Goal: Task Accomplishment & Management: Manage account settings

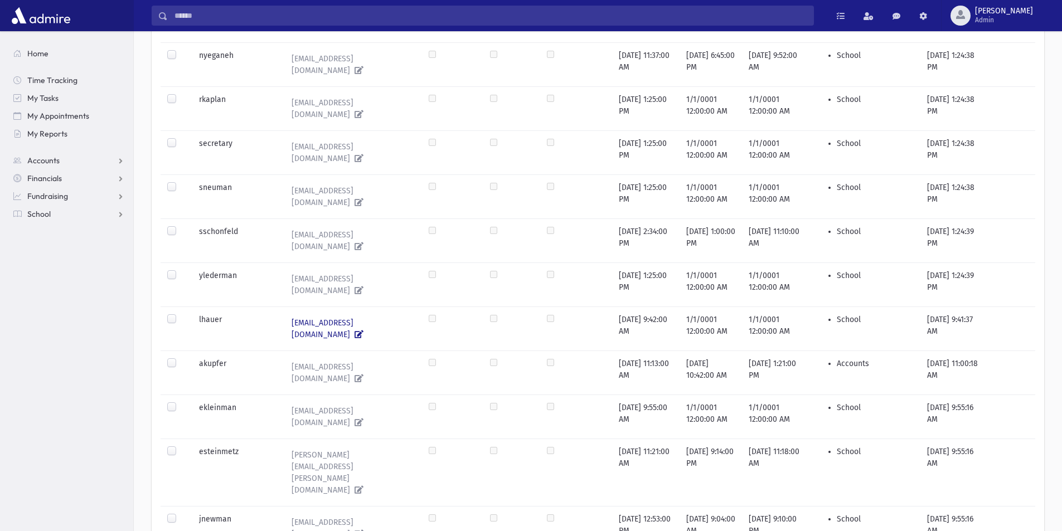
scroll to position [819, 0]
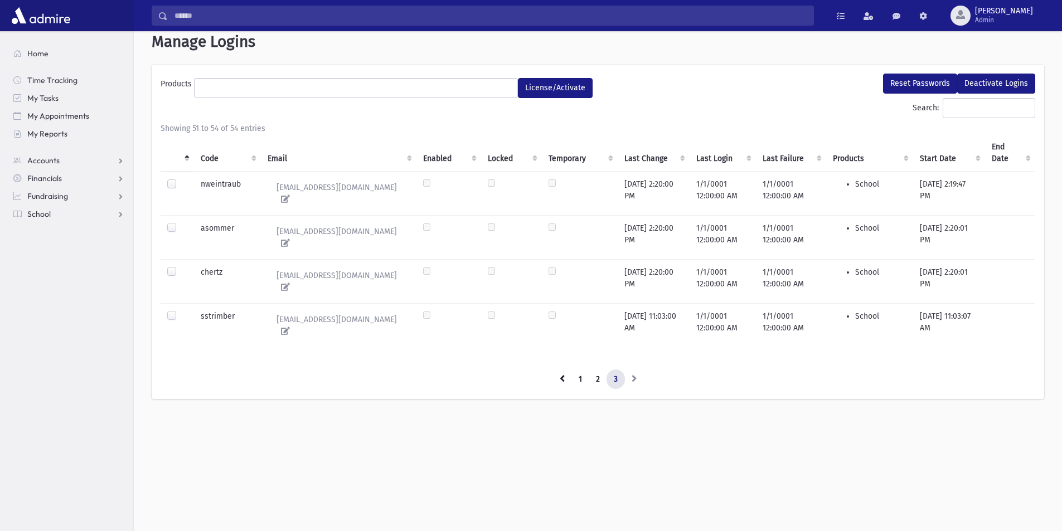
scroll to position [0, 0]
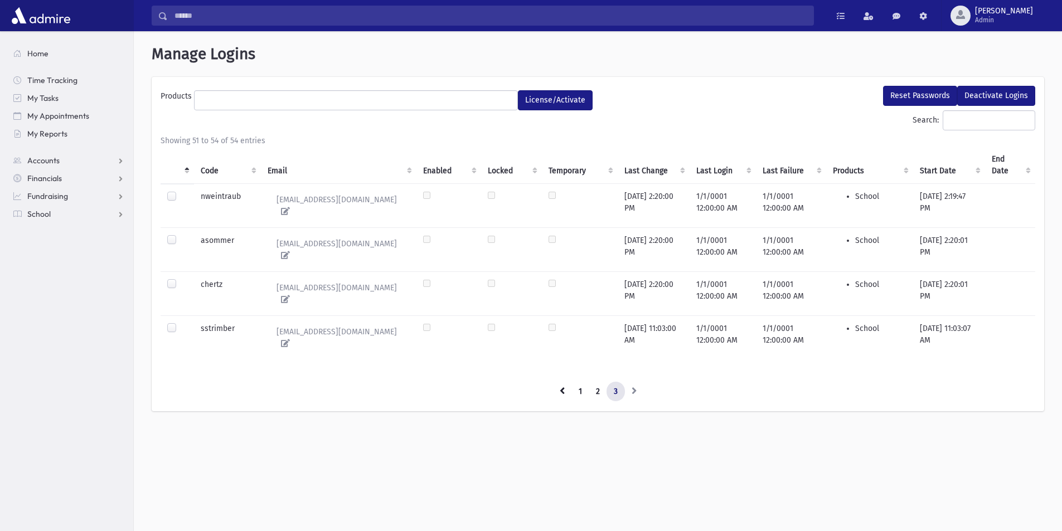
click at [302, 101] on ul at bounding box center [356, 99] width 323 height 17
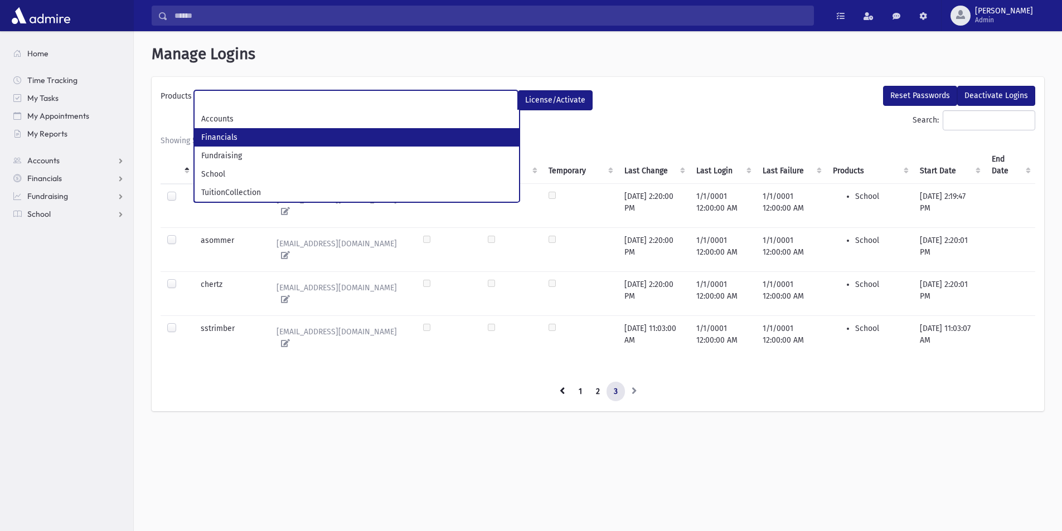
select select "*"
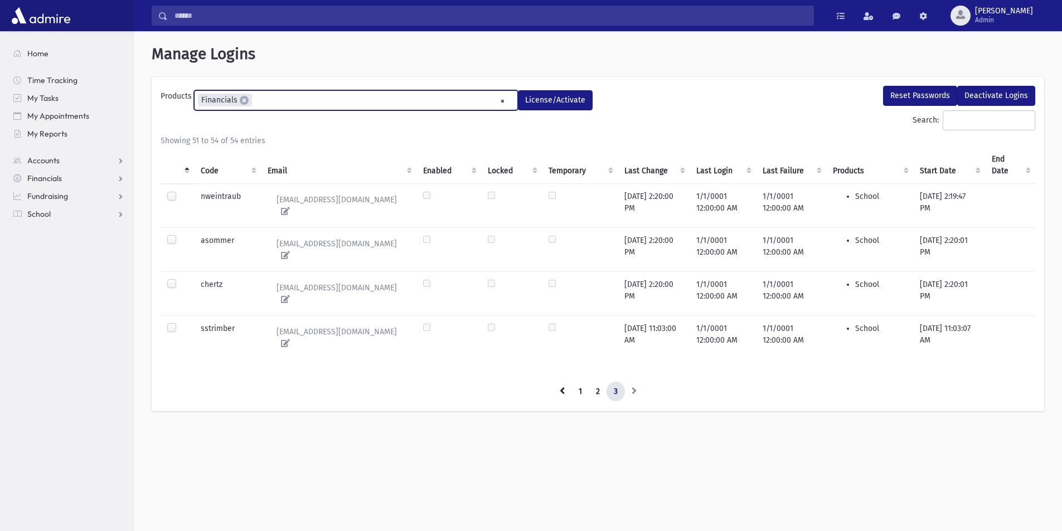
click at [322, 101] on ul "× × Financials" at bounding box center [356, 100] width 323 height 18
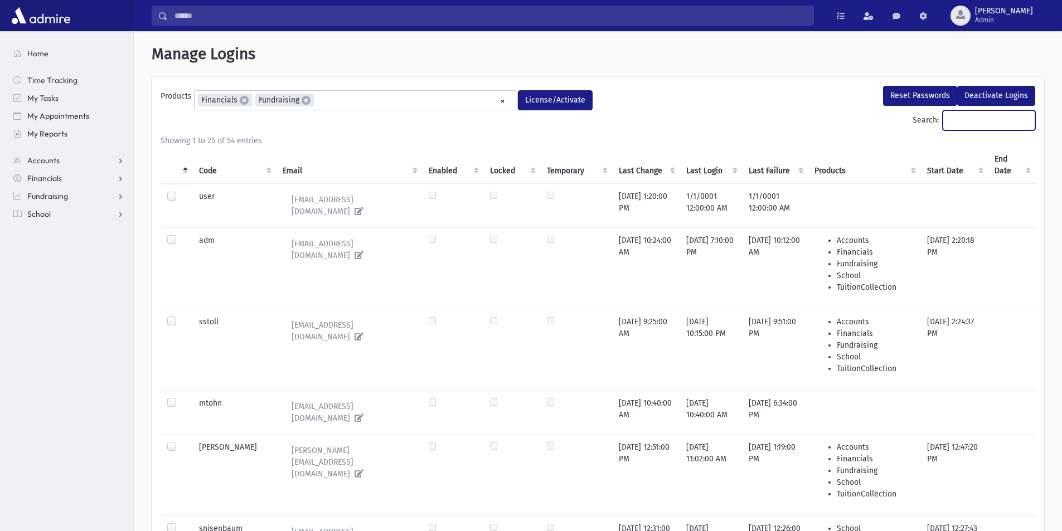
click at [955, 122] on input "Search:" at bounding box center [988, 120] width 93 height 20
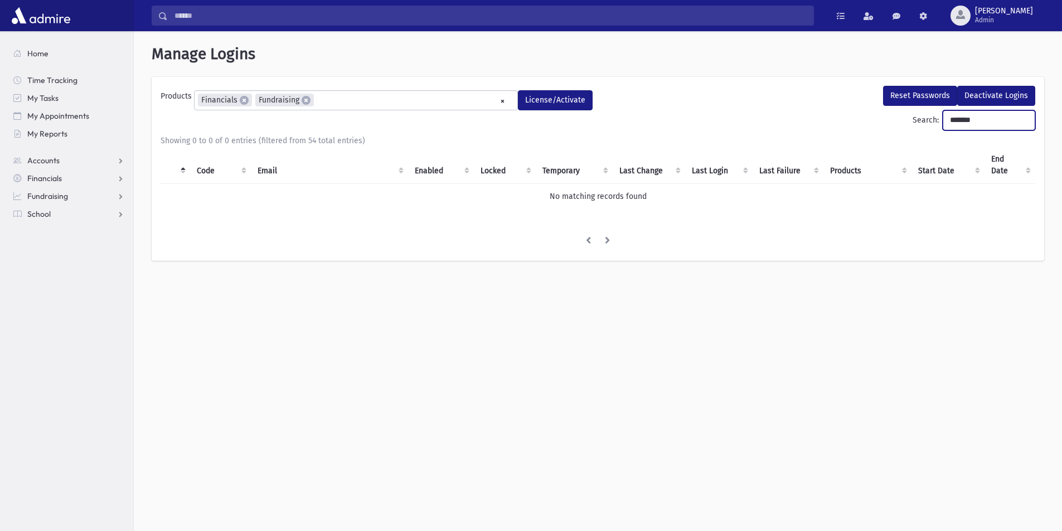
type input "*******"
click at [1022, 118] on input "*******" at bounding box center [988, 120] width 93 height 20
click at [1019, 14] on span "[PERSON_NAME]" at bounding box center [1004, 11] width 58 height 9
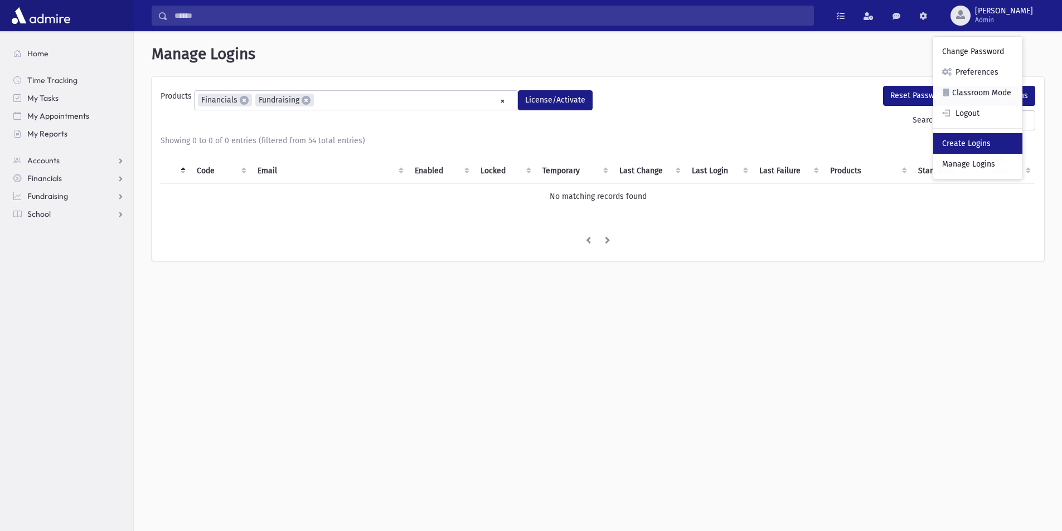
click at [1015, 143] on link "Create Logins" at bounding box center [977, 143] width 89 height 21
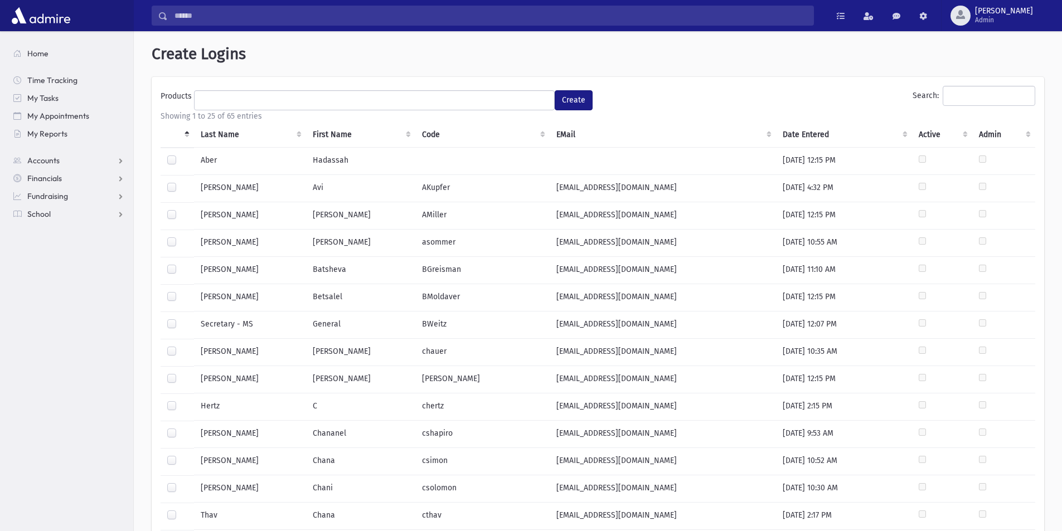
select select
click at [947, 97] on input "Search:" at bounding box center [988, 96] width 93 height 20
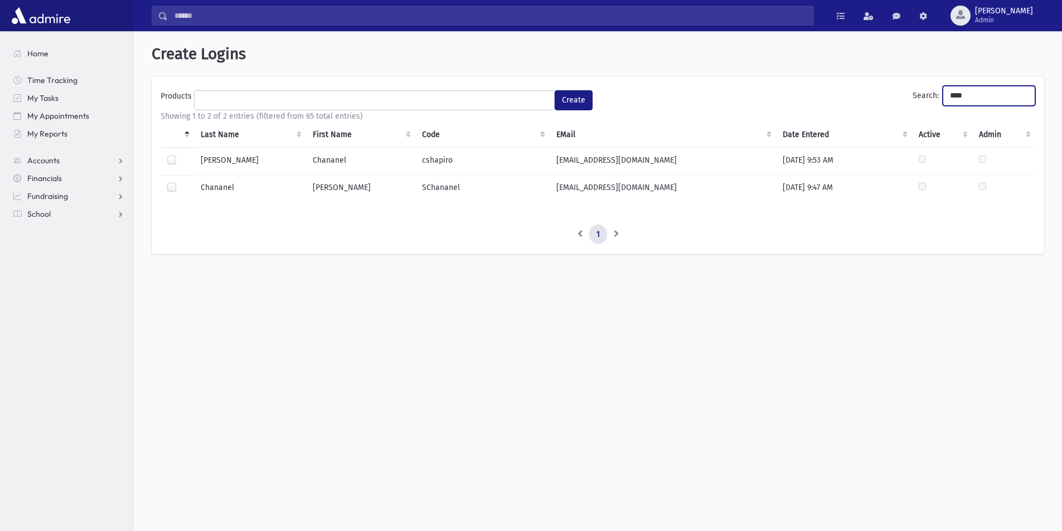
type input "****"
click at [283, 101] on ul at bounding box center [374, 99] width 359 height 17
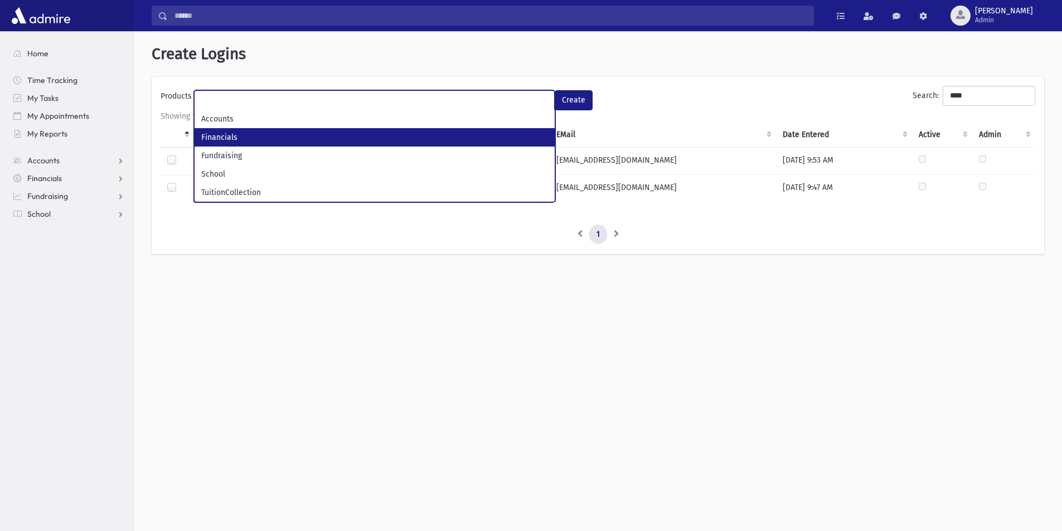
select select "*"
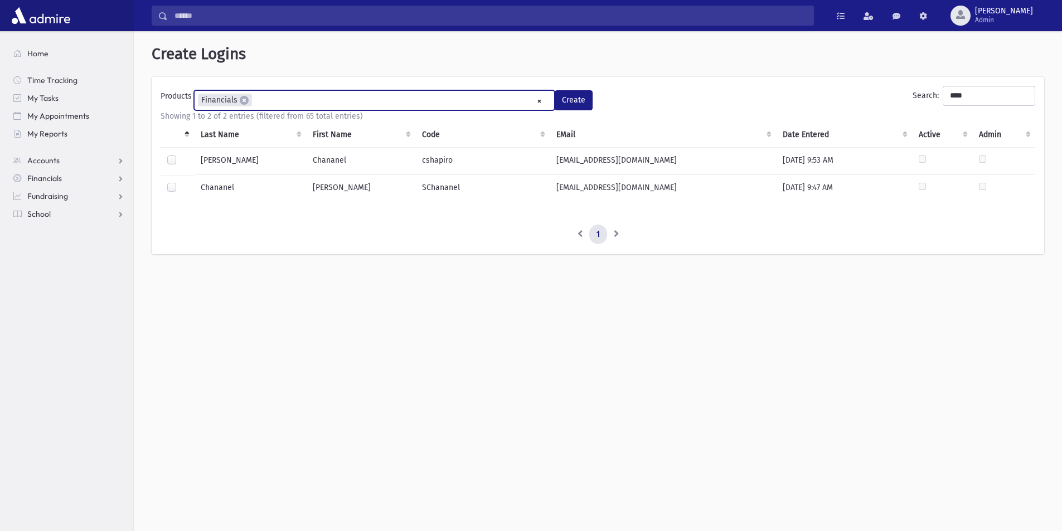
scroll to position [10, 0]
click at [285, 100] on ul "× × Financials" at bounding box center [374, 100] width 359 height 18
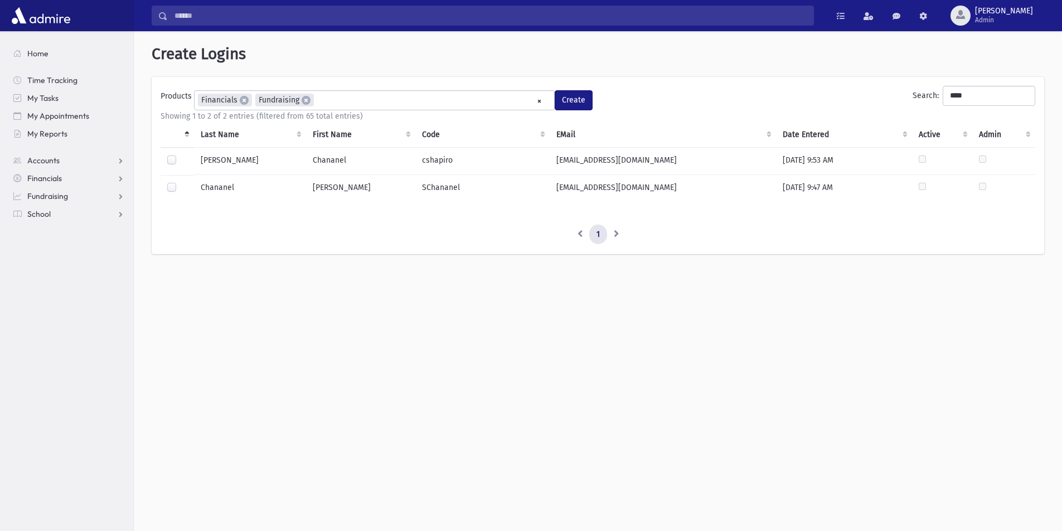
click at [181, 155] on label at bounding box center [181, 155] width 0 height 0
click at [585, 101] on button "Create" at bounding box center [574, 100] width 38 height 20
